Goal: Transaction & Acquisition: Purchase product/service

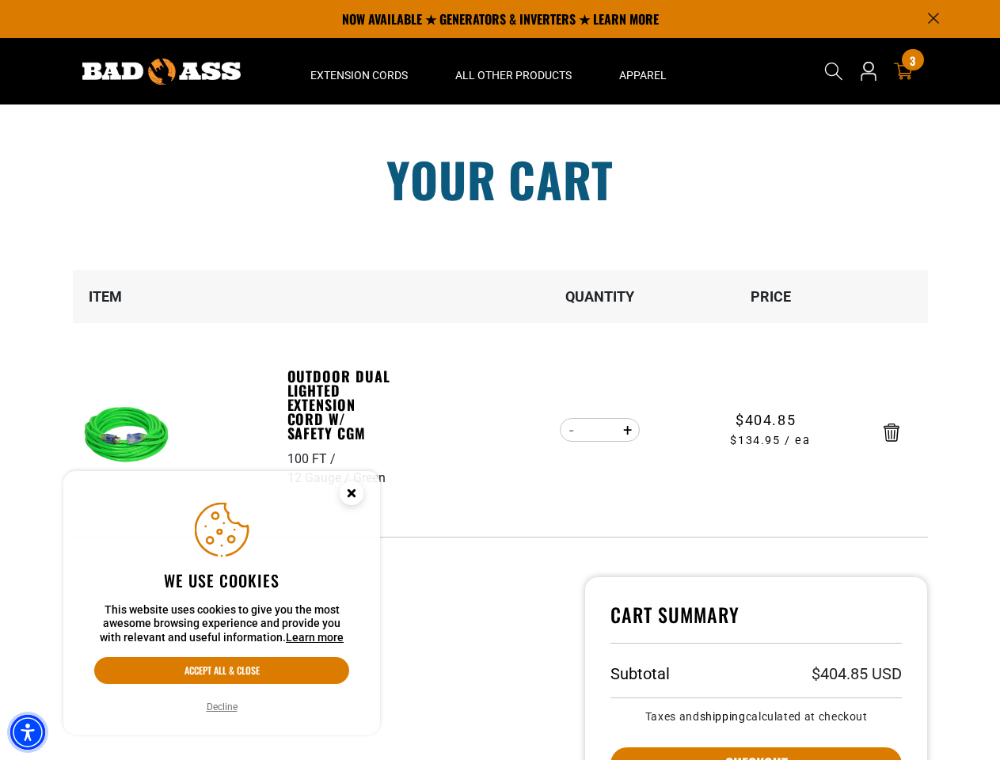
click at [28, 732] on img "Accessibility Menu" at bounding box center [27, 732] width 35 height 35
